Goal: Task Accomplishment & Management: Use online tool/utility

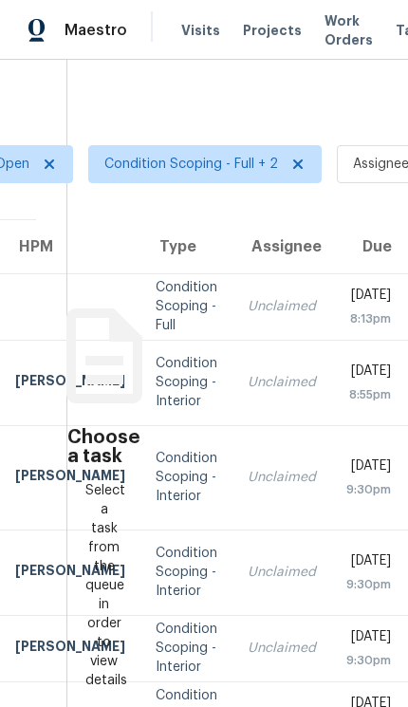
scroll to position [0, 237]
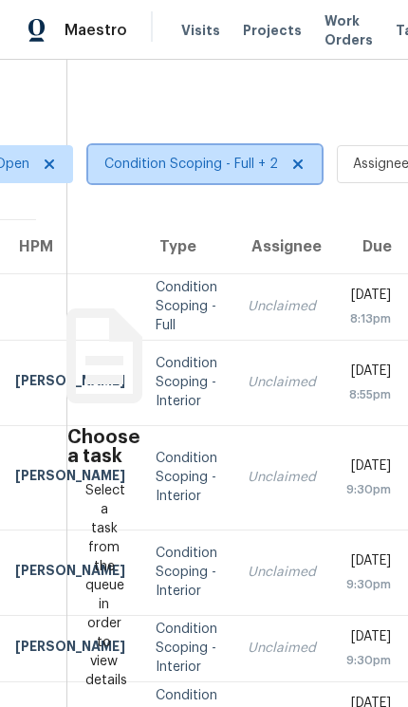
click at [217, 172] on span "Condition Scoping - Full + 2" at bounding box center [191, 164] width 174 height 19
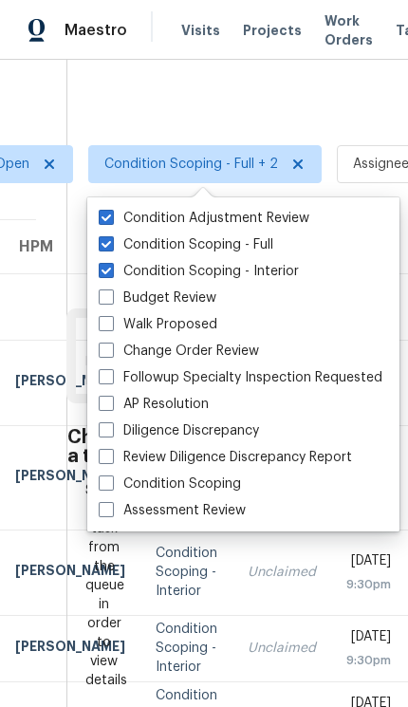
click at [291, 218] on label "Condition Adjustment Review" at bounding box center [204, 218] width 211 height 19
click at [111, 218] on input "Condition Adjustment Review" at bounding box center [105, 215] width 12 height 12
checkbox input "false"
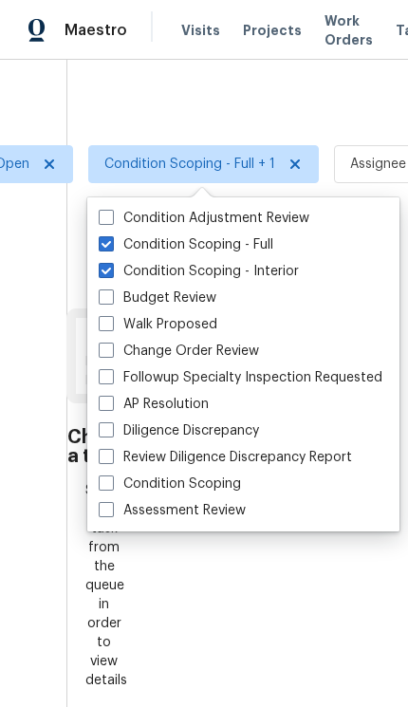
click at [305, 102] on div at bounding box center [204, 353] width 408 height 707
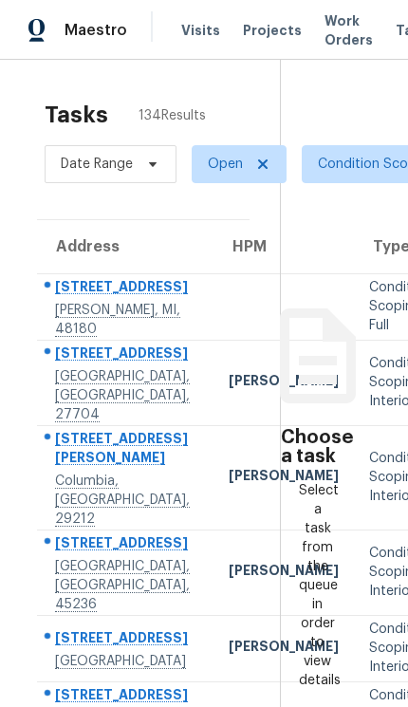
scroll to position [0, 24]
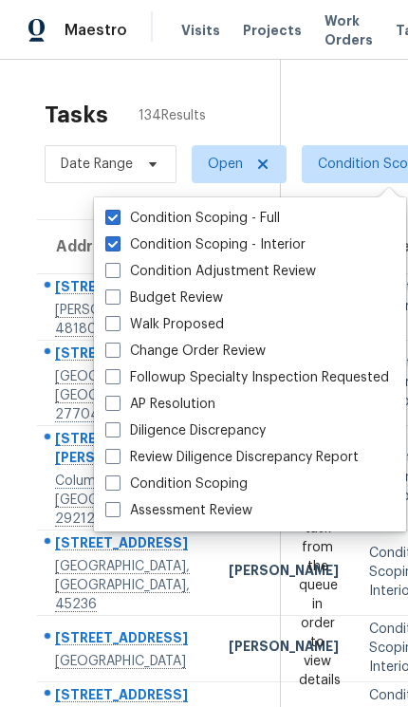
click at [229, 481] on label "Condition Scoping" at bounding box center [176, 484] width 142 height 19
click at [118, 481] on input "Condition Scoping" at bounding box center [111, 481] width 12 height 12
checkbox input "true"
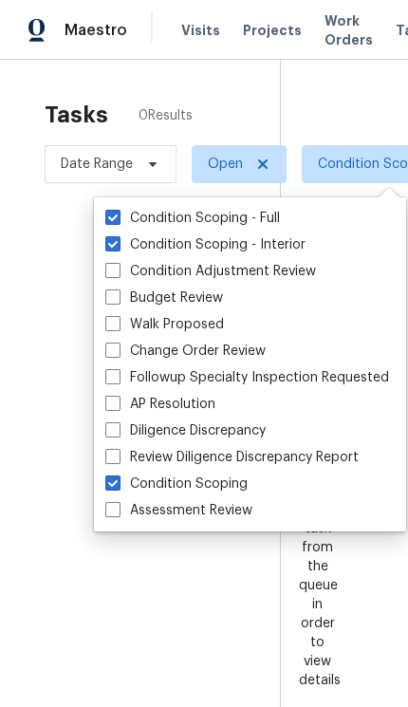
click at [259, 223] on label "Condition Scoping - Full" at bounding box center [192, 218] width 175 height 19
click at [118, 221] on input "Condition Scoping - Full" at bounding box center [111, 215] width 12 height 12
checkbox input "false"
click at [246, 247] on label "Condition Scoping - Interior" at bounding box center [205, 244] width 200 height 19
click at [118, 247] on input "Condition Scoping - Interior" at bounding box center [111, 241] width 12 height 12
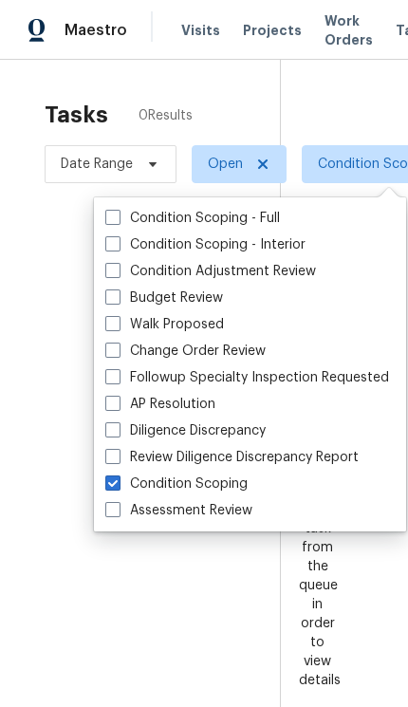
checkbox input "false"
click at [330, 111] on div at bounding box center [204, 353] width 408 height 707
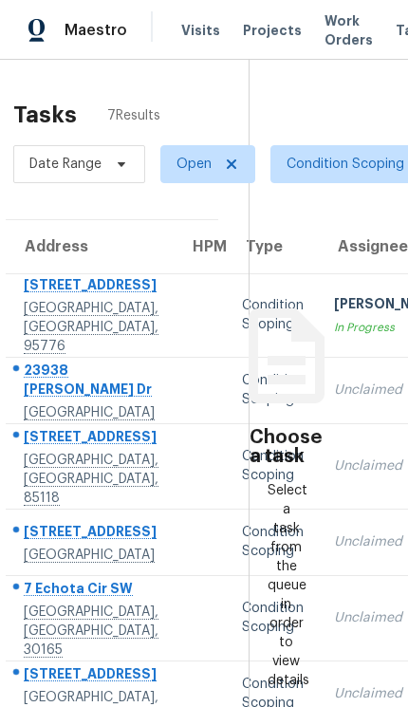
scroll to position [-1, 56]
